Goal: Transaction & Acquisition: Purchase product/service

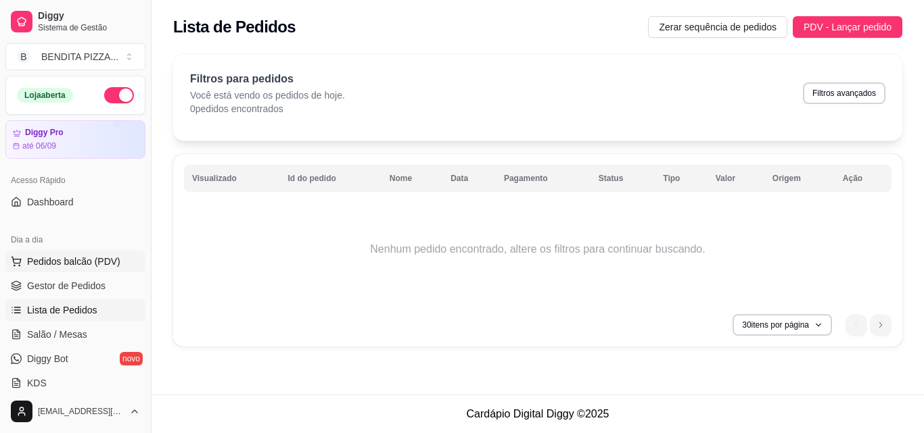
click at [55, 272] on button "Pedidos balcão (PDV)" at bounding box center [75, 262] width 140 height 22
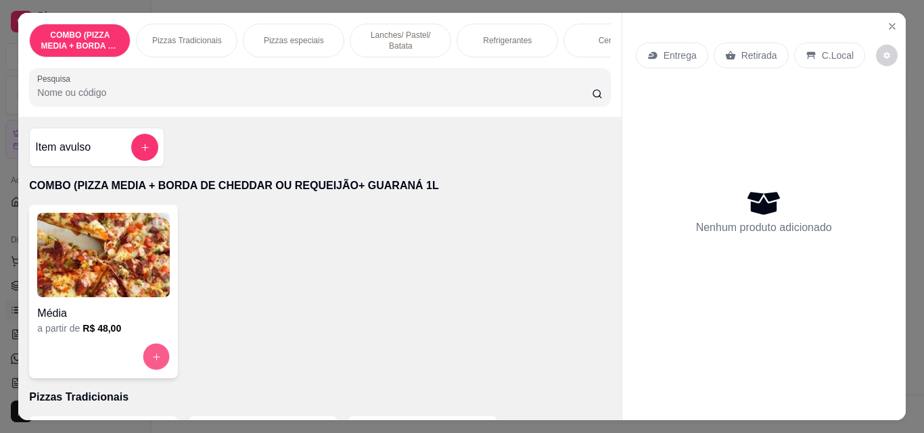
click at [153, 362] on icon "increase-product-quantity" at bounding box center [156, 357] width 10 height 10
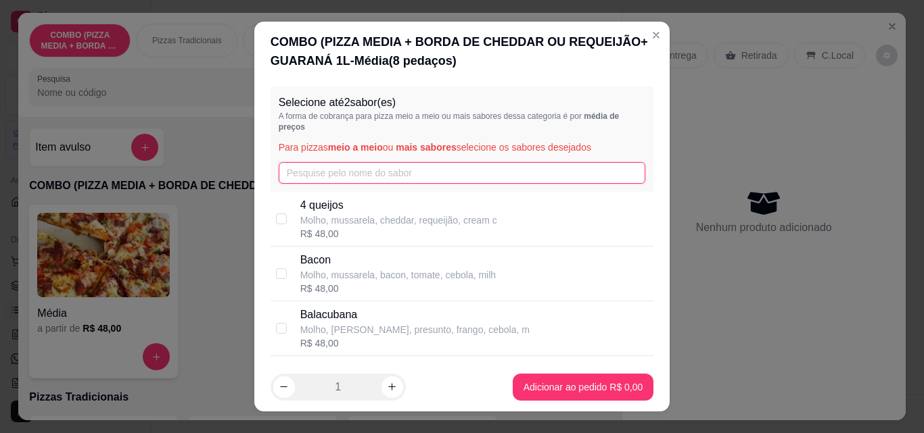
click at [368, 179] on input "text" at bounding box center [462, 173] width 367 height 22
type input "cala"
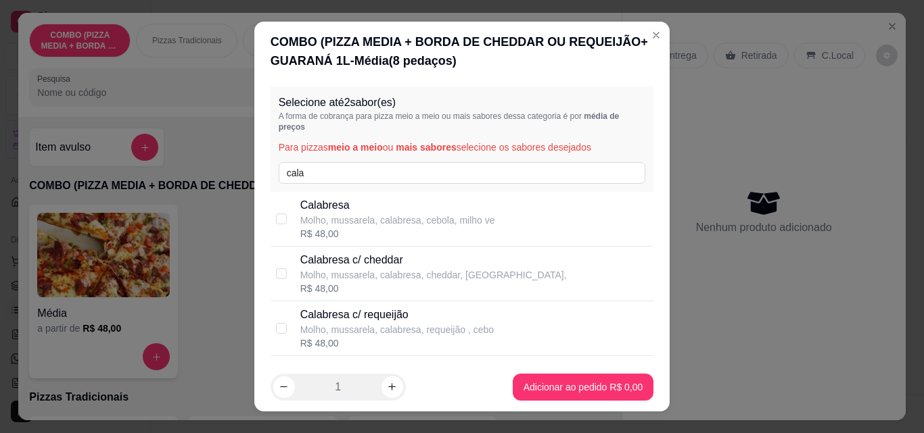
click at [354, 212] on p "Calabresa" at bounding box center [397, 205] width 195 height 16
checkbox input "true"
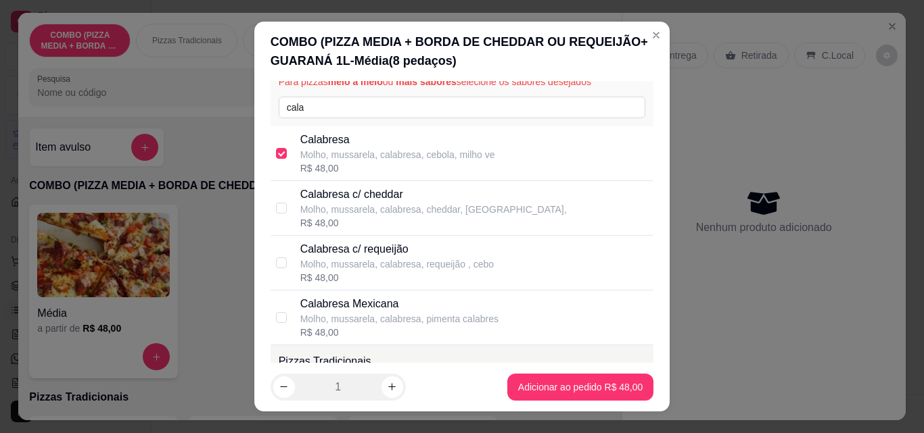
scroll to position [57, 0]
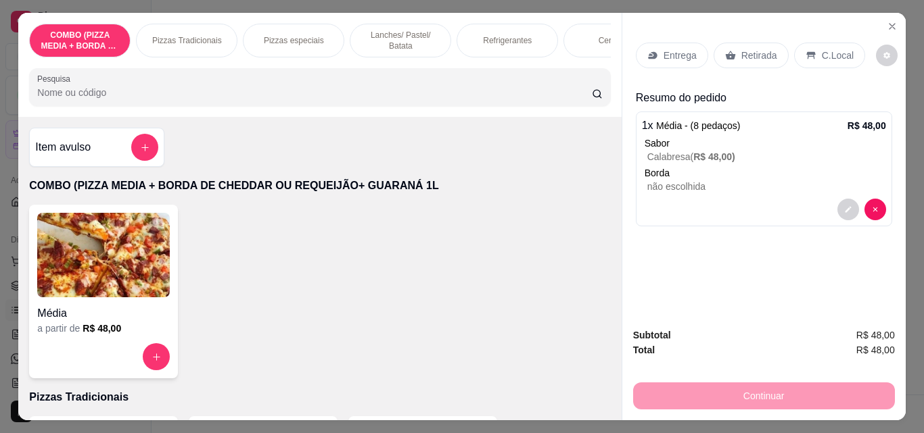
click at [745, 49] on p "Retirada" at bounding box center [759, 56] width 36 height 14
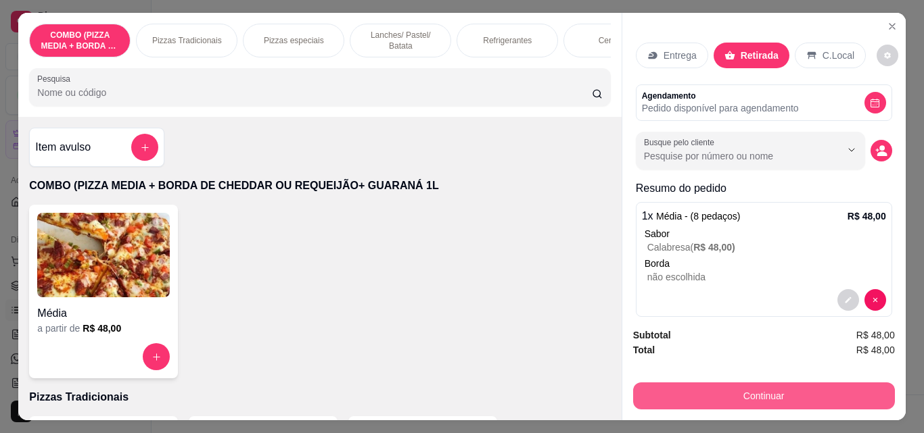
click at [771, 396] on button "Continuar" at bounding box center [764, 396] width 262 height 27
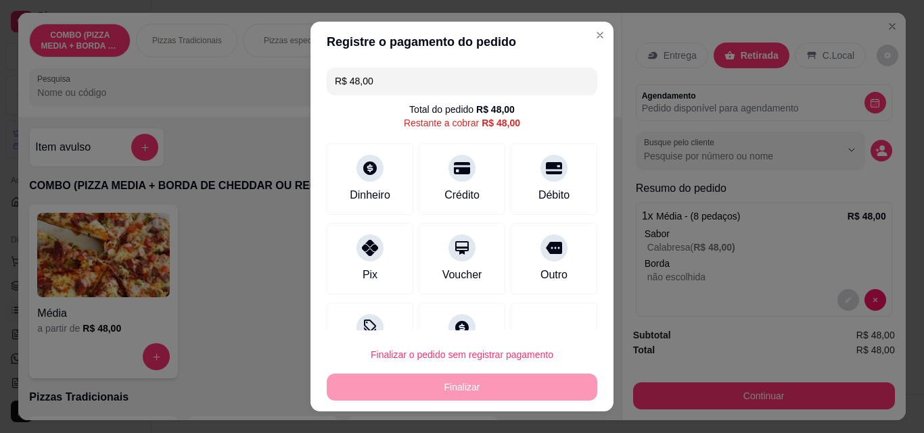
click at [375, 252] on div "Pix" at bounding box center [370, 259] width 87 height 72
click at [376, 267] on div "Pix" at bounding box center [370, 259] width 87 height 72
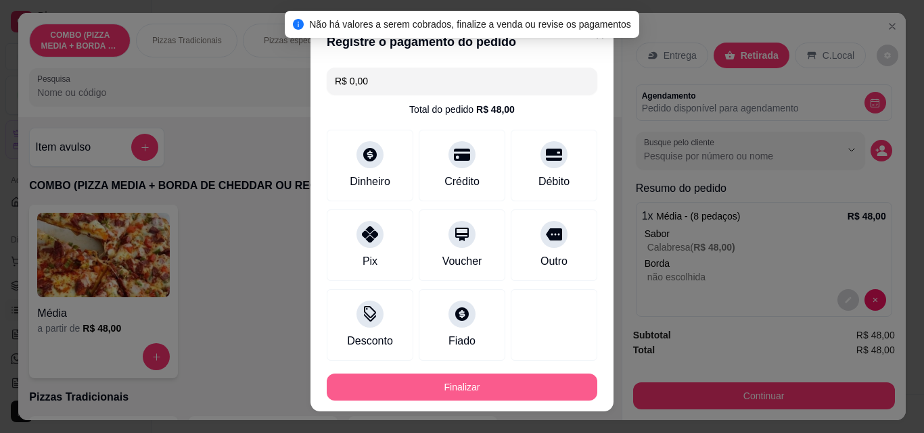
click at [452, 387] on button "Finalizar" at bounding box center [462, 387] width 270 height 27
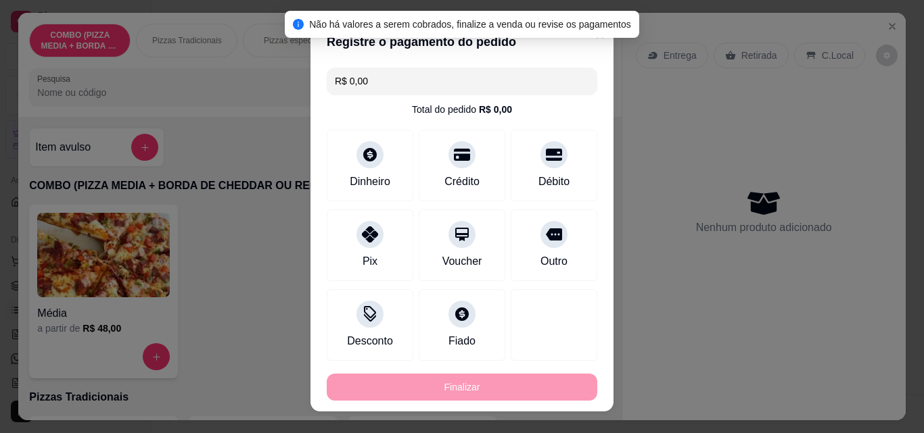
type input "-R$ 48,00"
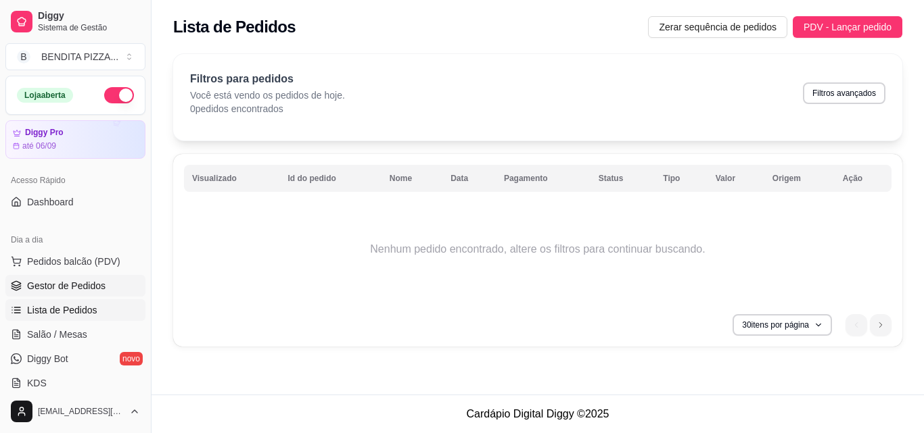
click at [91, 285] on span "Gestor de Pedidos" at bounding box center [66, 286] width 78 height 14
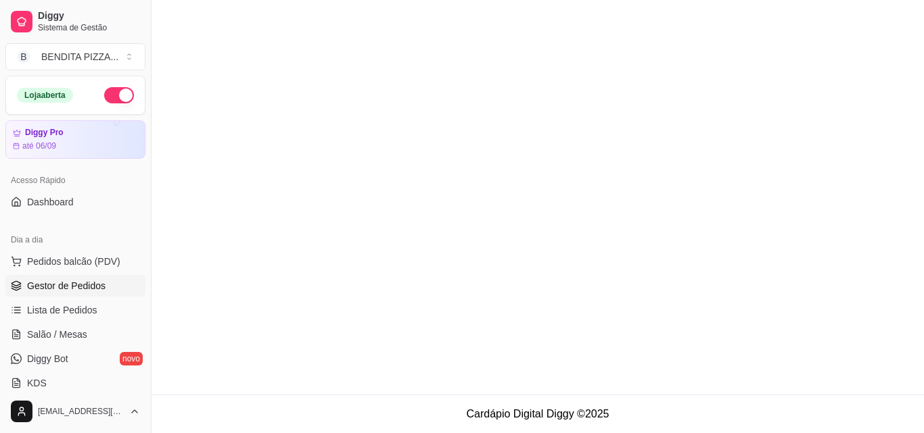
click at [94, 281] on span "Gestor de Pedidos" at bounding box center [66, 286] width 78 height 14
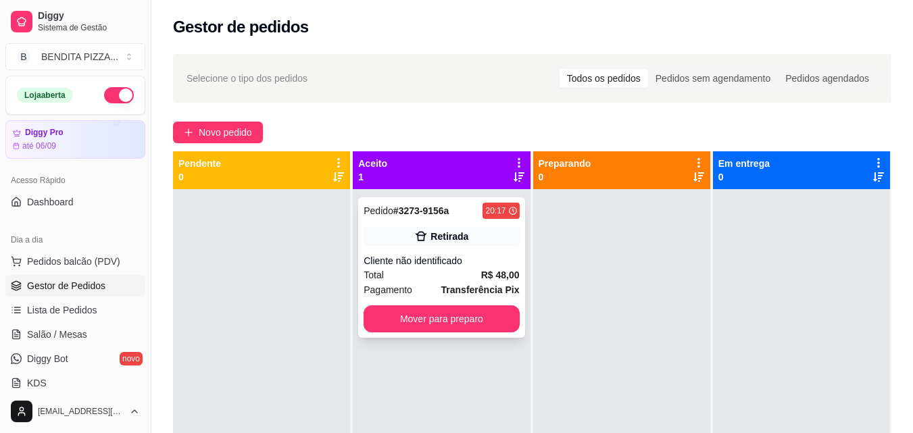
click at [456, 291] on strong "Transferência Pix" at bounding box center [480, 290] width 78 height 11
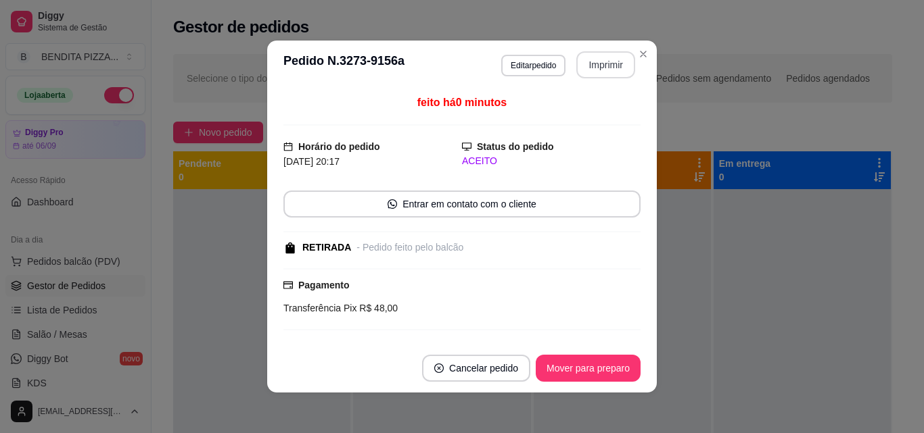
click at [598, 62] on button "Imprimir" at bounding box center [605, 64] width 59 height 27
click at [581, 70] on button "Imprimir" at bounding box center [605, 64] width 59 height 27
click at [618, 57] on button "Imprimir" at bounding box center [605, 65] width 57 height 26
click at [601, 62] on button "Imprimir" at bounding box center [605, 65] width 57 height 26
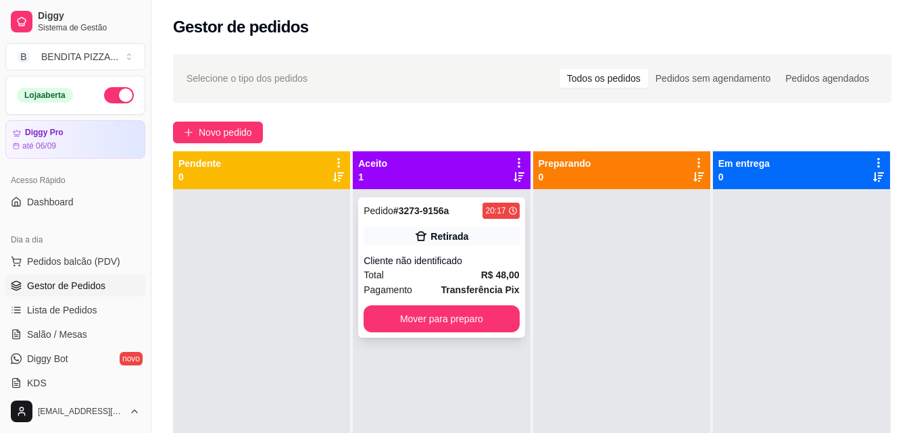
click at [512, 264] on div "Cliente não identificado" at bounding box center [441, 261] width 155 height 14
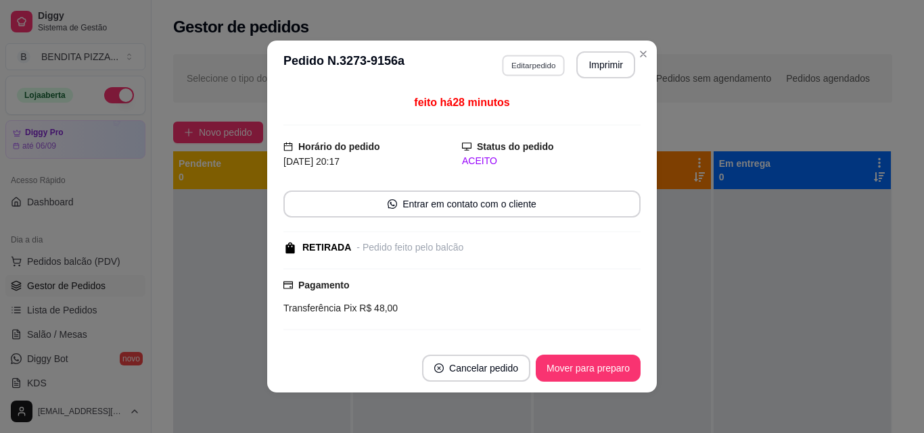
click at [516, 64] on button "Editar pedido" at bounding box center [533, 65] width 63 height 21
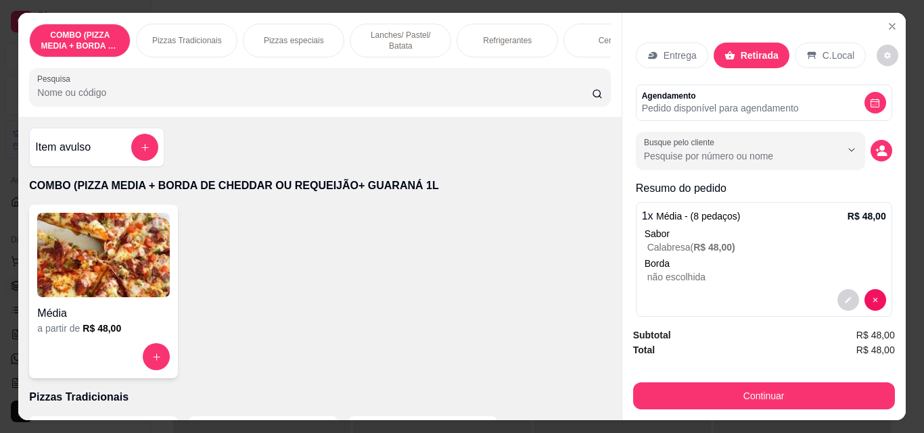
click at [488, 35] on p "Refrigerantes" at bounding box center [507, 40] width 49 height 11
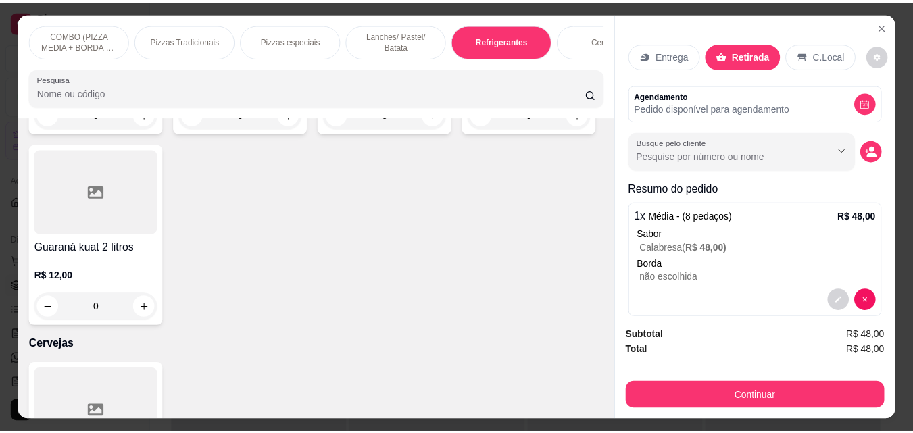
scroll to position [35, 0]
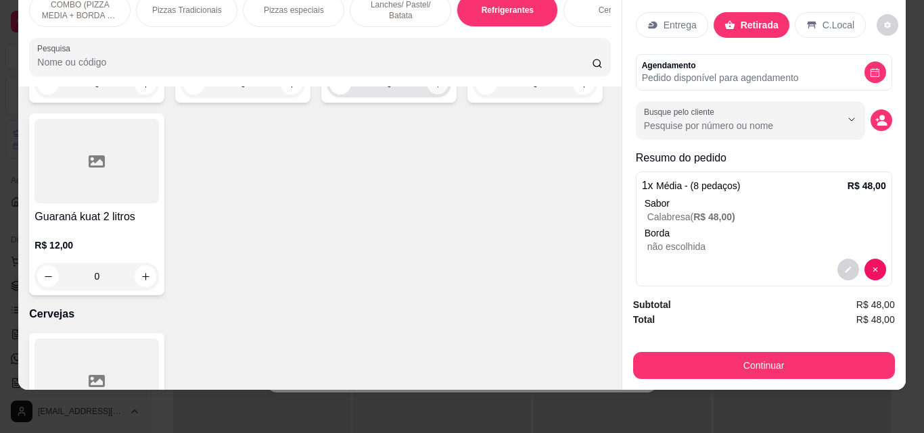
click at [427, 95] on button "increase-product-quantity" at bounding box center [437, 84] width 21 height 21
type input "1"
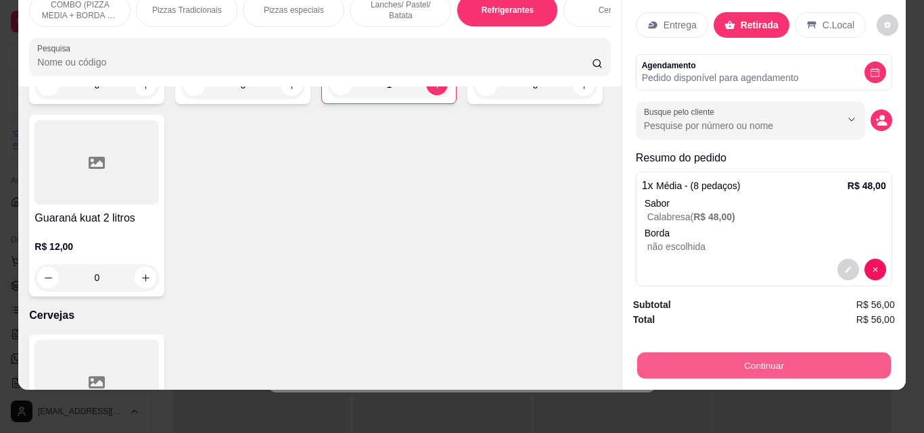
click at [702, 353] on button "Continuar" at bounding box center [763, 365] width 254 height 26
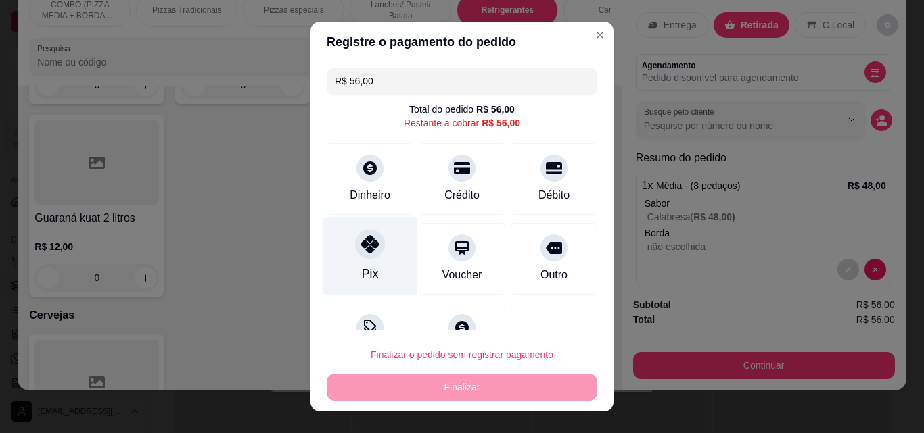
click at [370, 251] on icon at bounding box center [370, 244] width 18 height 18
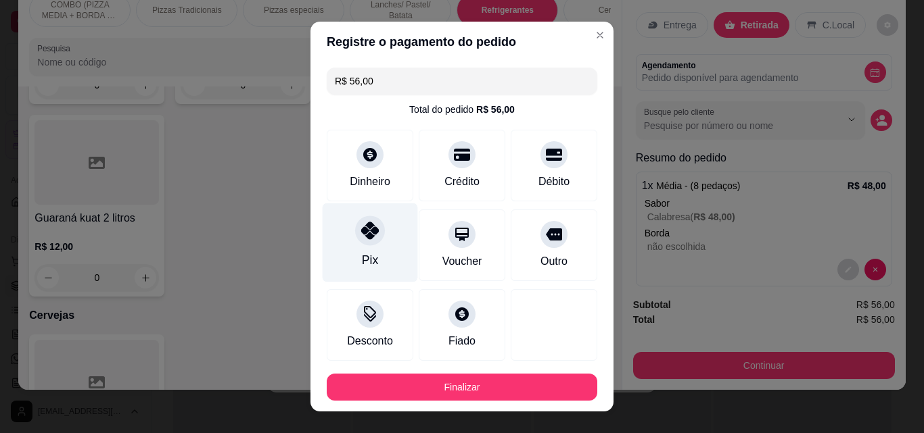
type input "R$ 0,00"
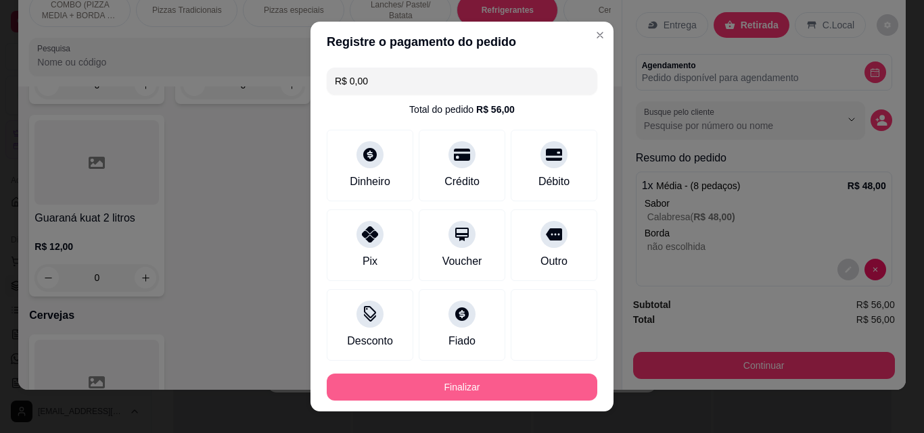
click at [498, 384] on button "Finalizar" at bounding box center [462, 387] width 270 height 27
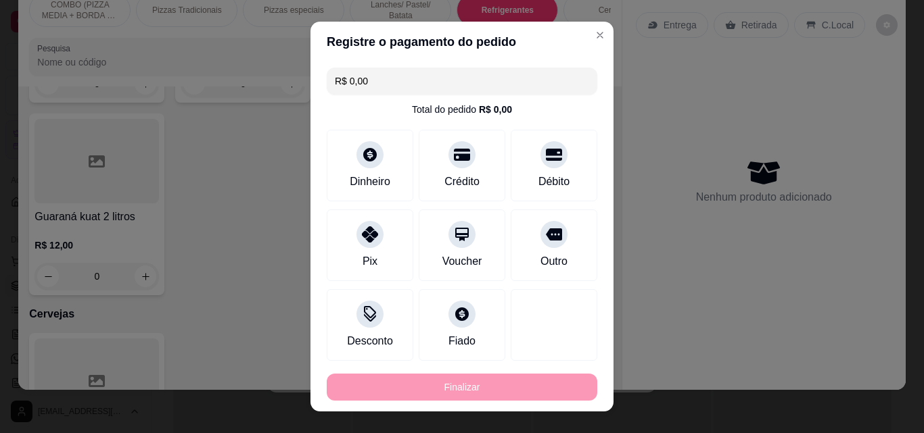
type input "0"
type input "-R$ 56,00"
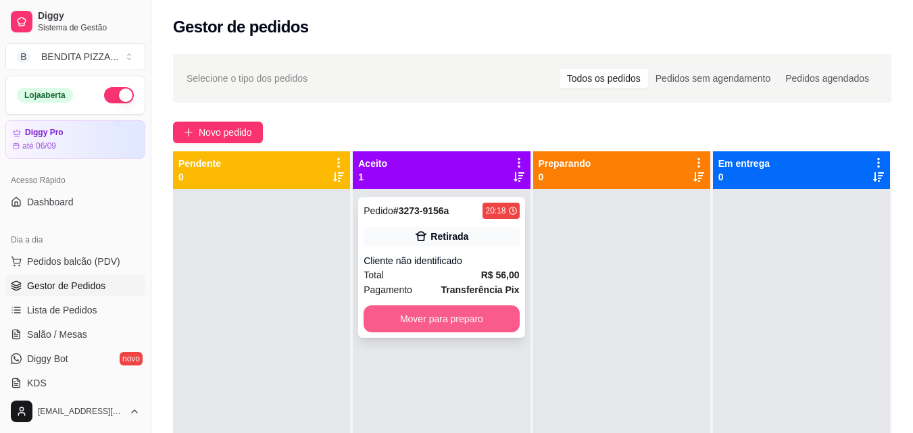
click at [496, 310] on button "Mover para preparo" at bounding box center [441, 319] width 155 height 27
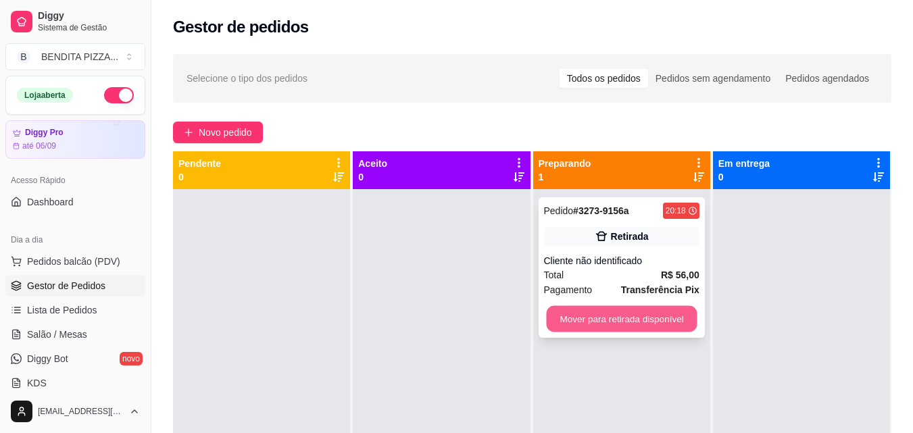
click at [610, 308] on button "Mover para retirada disponível" at bounding box center [621, 319] width 151 height 26
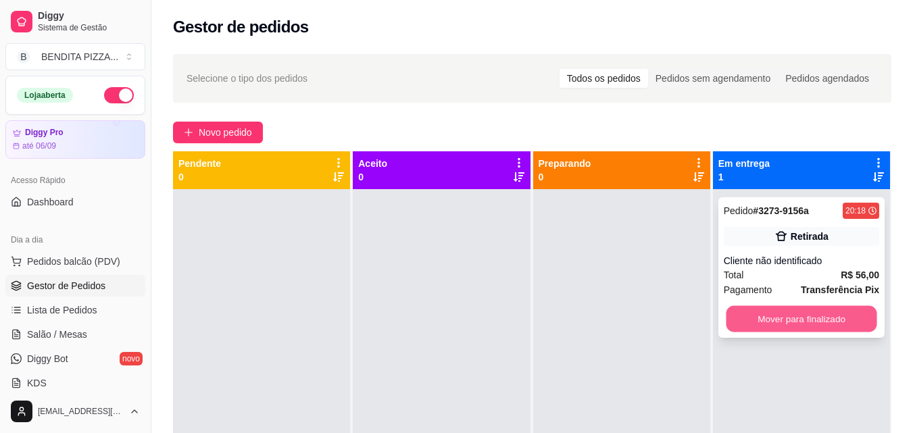
click at [742, 322] on button "Mover para finalizado" at bounding box center [801, 319] width 151 height 26
